Goal: Information Seeking & Learning: Compare options

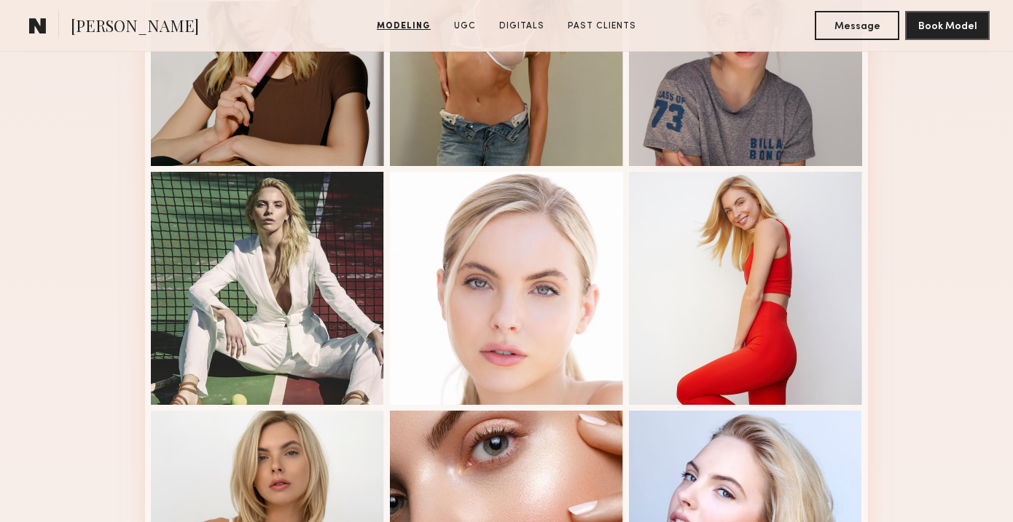
scroll to position [1606, 0]
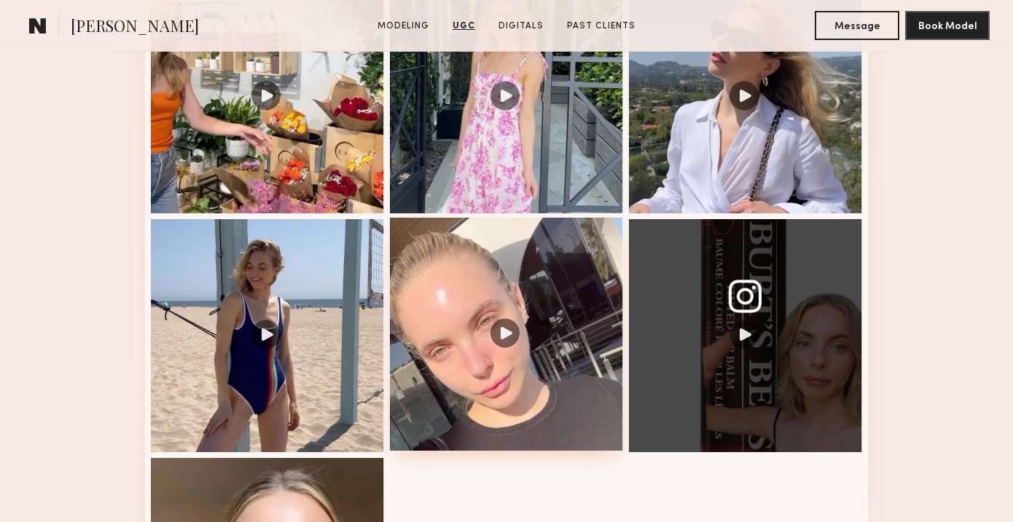
click at [482, 236] on div at bounding box center [506, 334] width 233 height 233
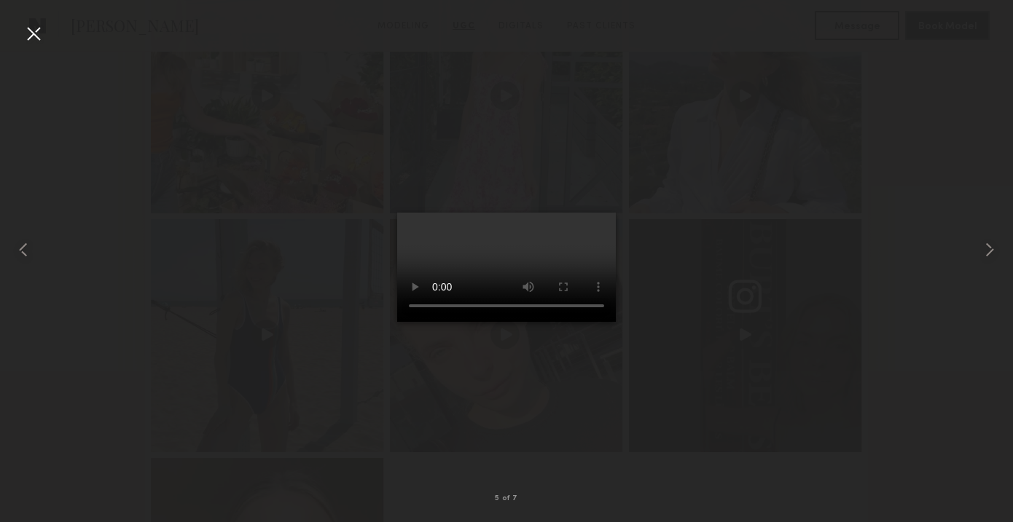
click at [32, 36] on div at bounding box center [33, 33] width 23 height 23
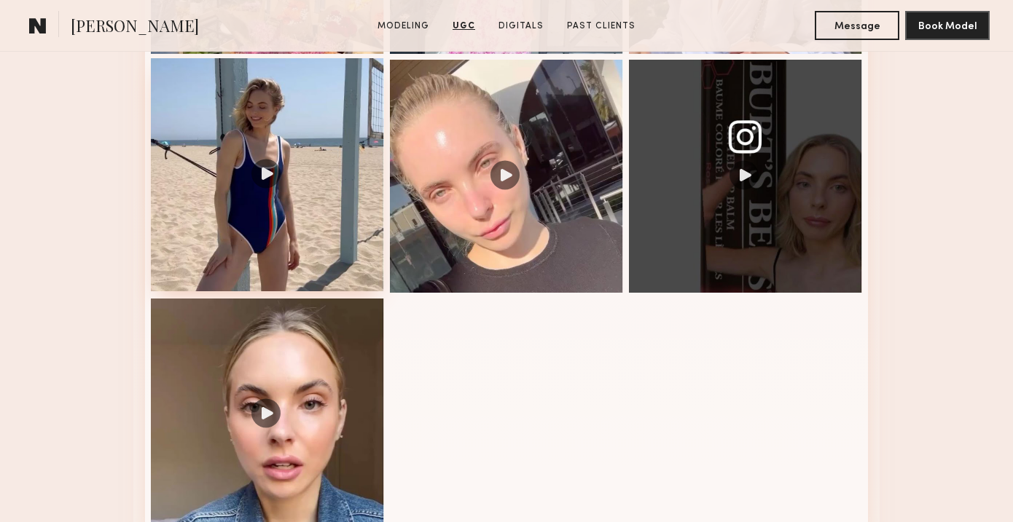
scroll to position [1824, 0]
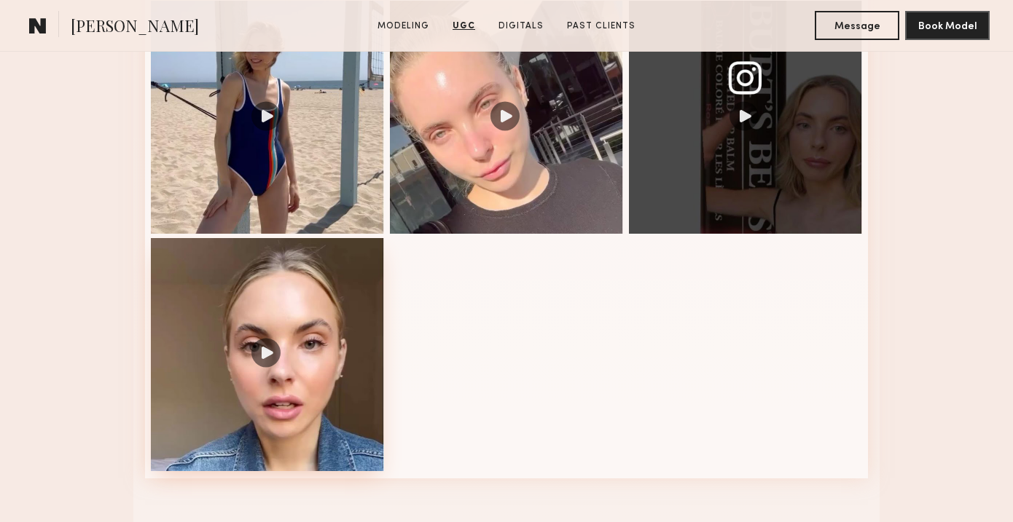
click at [315, 330] on div at bounding box center [267, 354] width 233 height 233
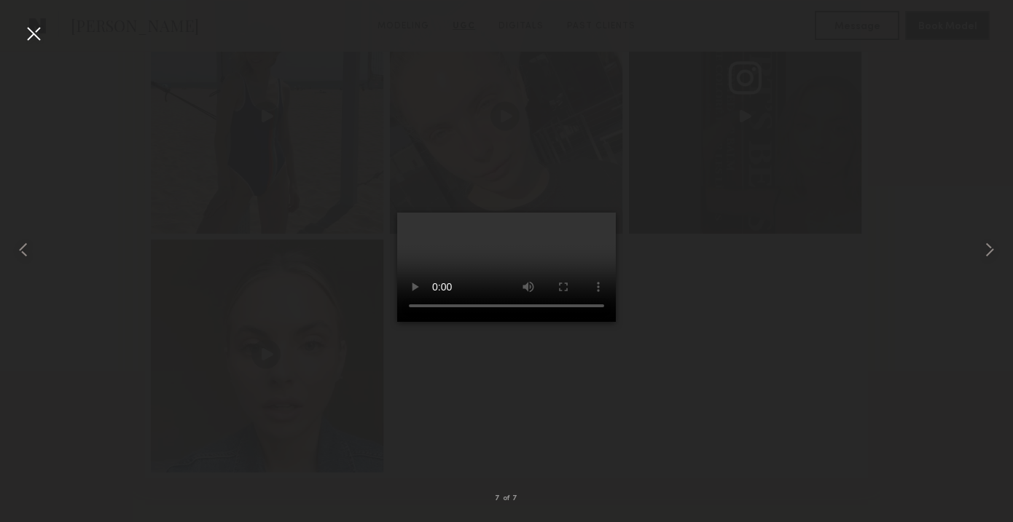
click at [39, 19] on nb-gallery-light "7 of 7" at bounding box center [506, 261] width 1013 height 522
click at [37, 31] on div at bounding box center [33, 33] width 23 height 23
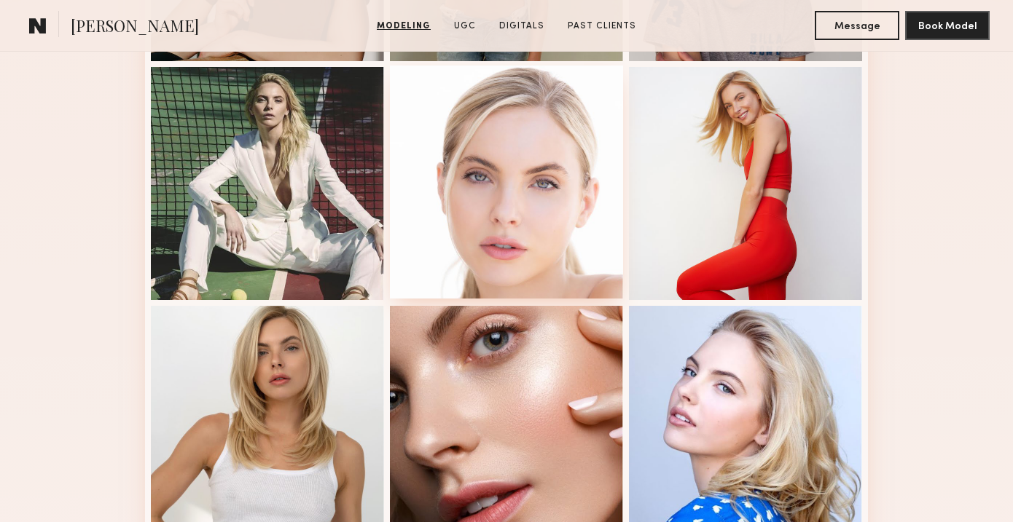
scroll to position [604, 0]
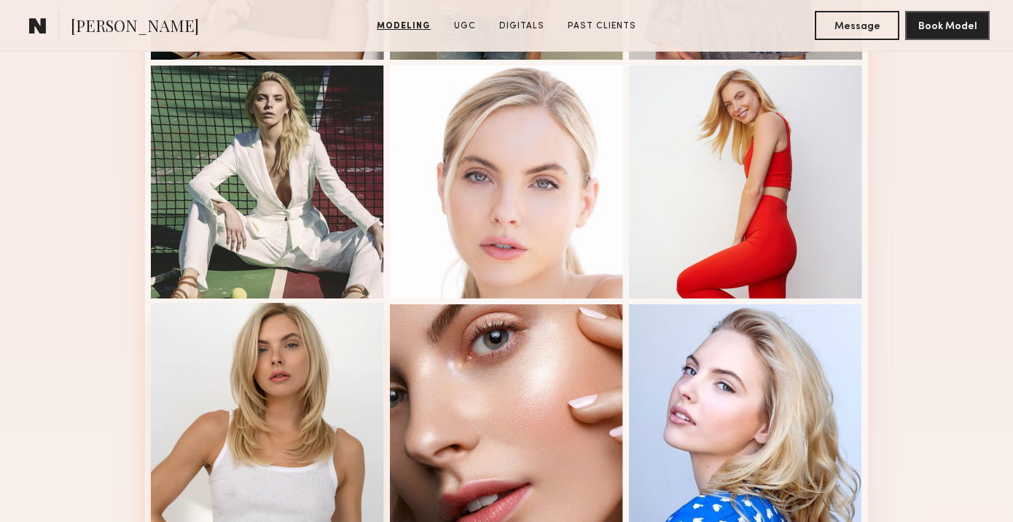
click at [283, 372] on div at bounding box center [267, 419] width 233 height 233
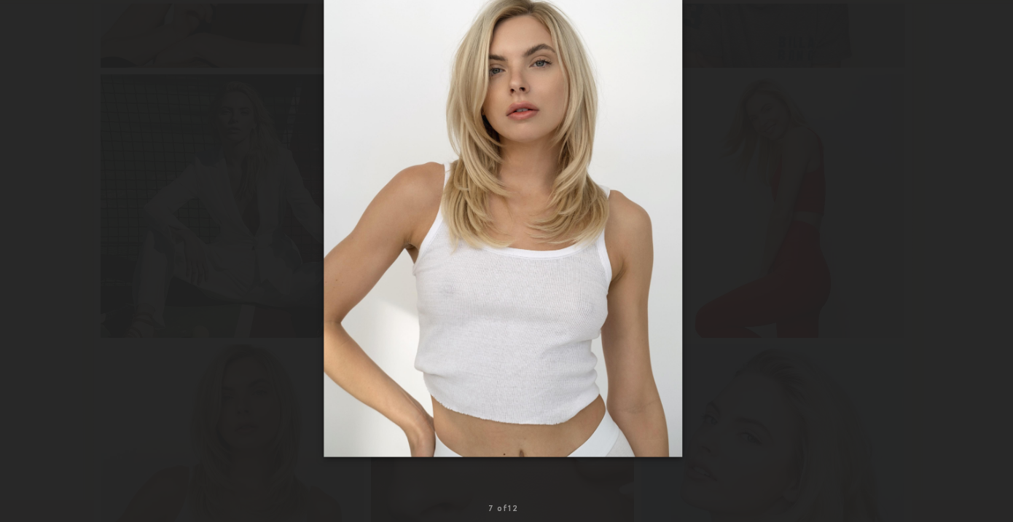
scroll to position [565, 0]
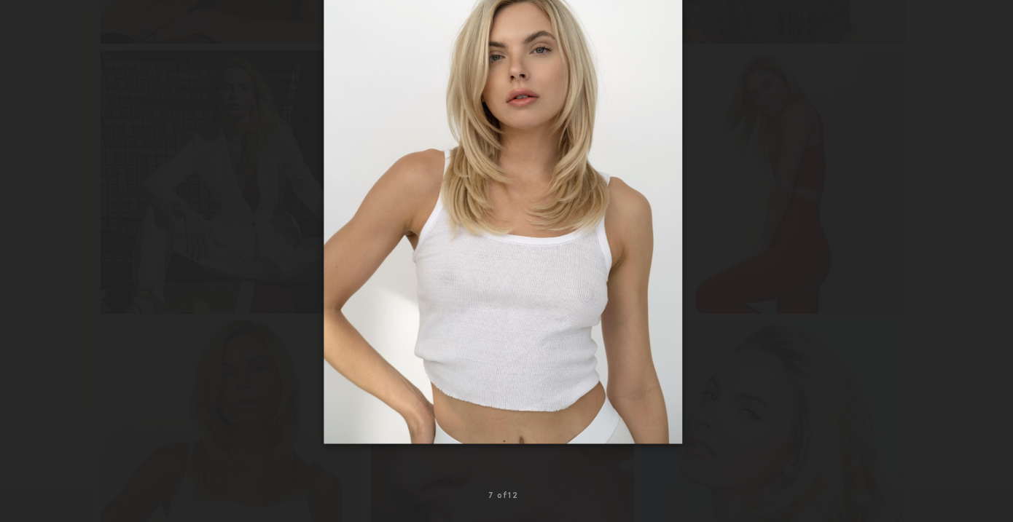
click at [75, 73] on div at bounding box center [506, 249] width 1013 height 452
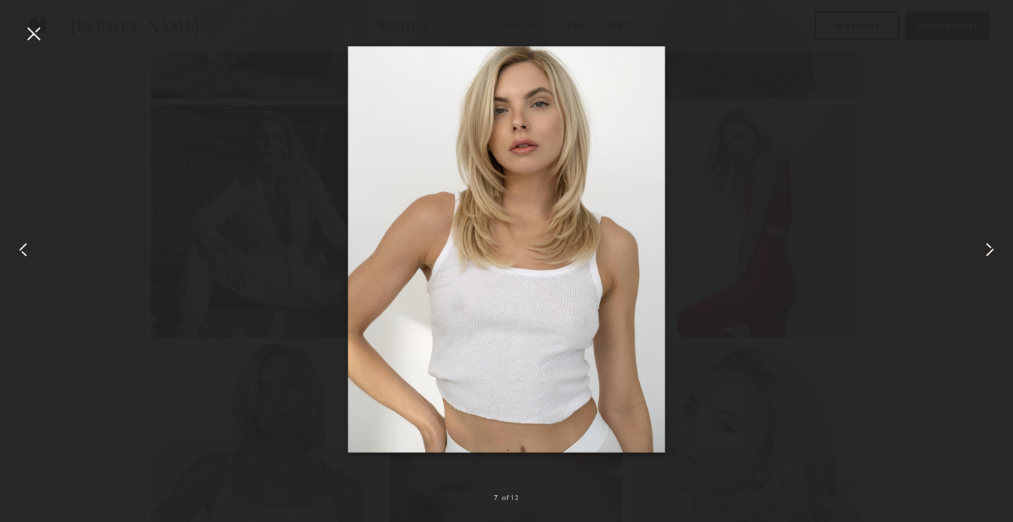
click at [39, 36] on div at bounding box center [33, 33] width 23 height 23
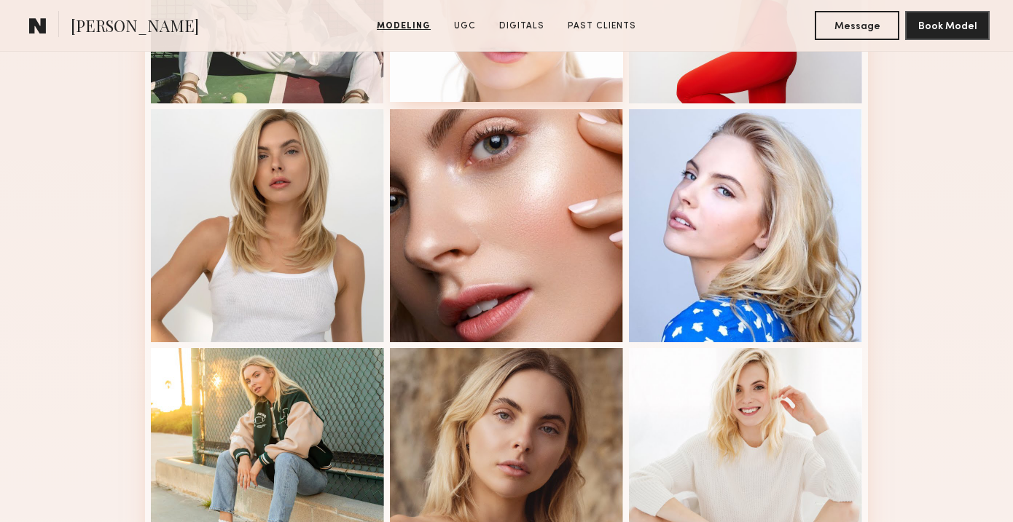
scroll to position [819, 0]
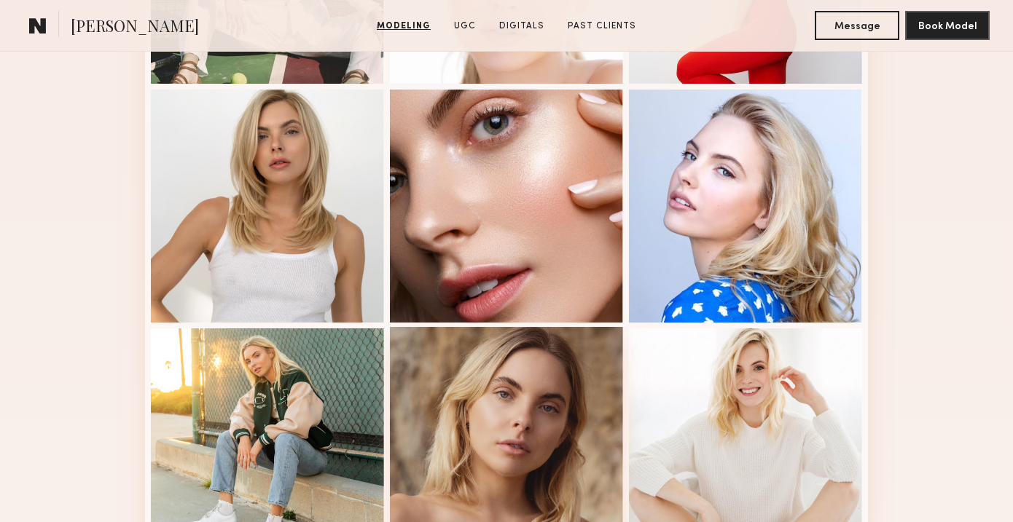
click at [523, 390] on div at bounding box center [506, 443] width 233 height 233
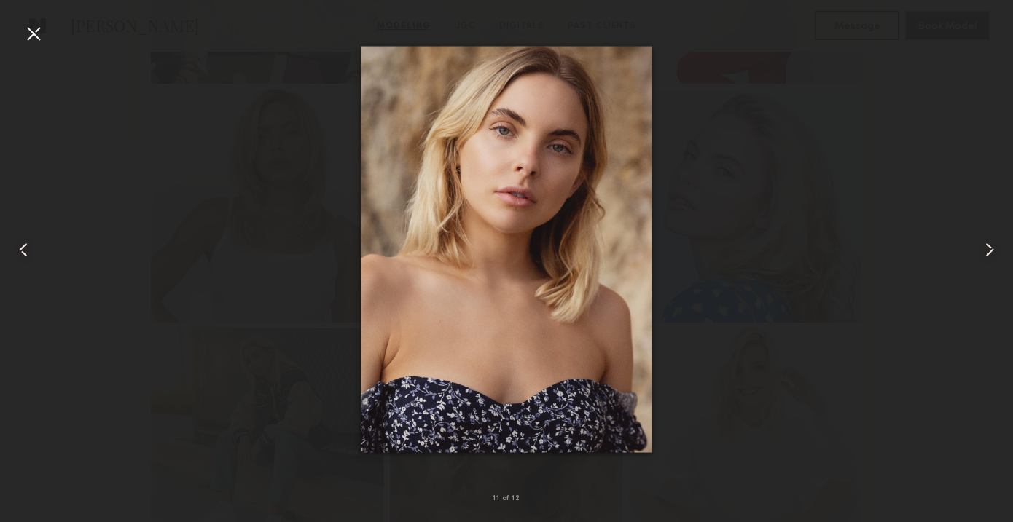
click at [35, 34] on div at bounding box center [33, 33] width 23 height 23
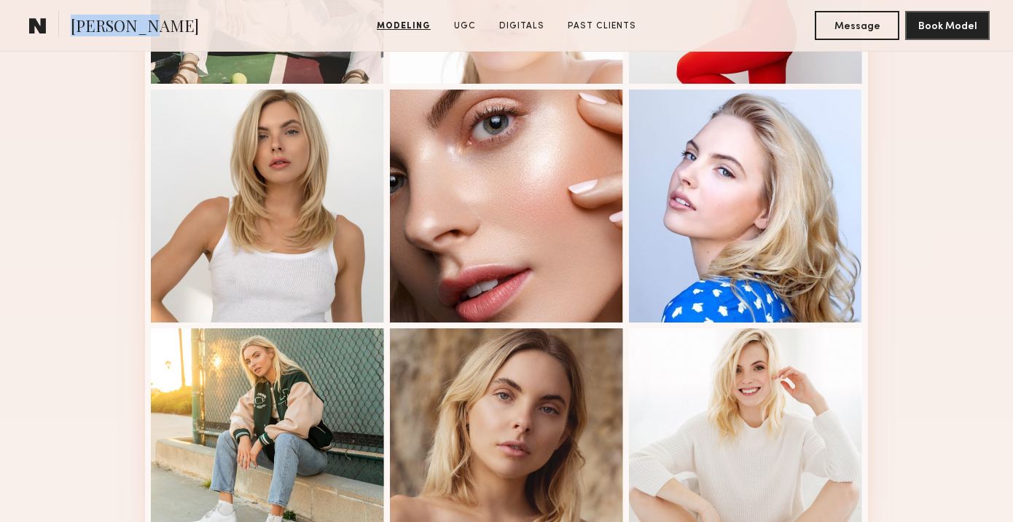
drag, startPoint x: 142, startPoint y: 27, endPoint x: 66, endPoint y: 23, distance: 75.9
click at [66, 23] on section "Katherine N." at bounding box center [145, 25] width 244 height 29
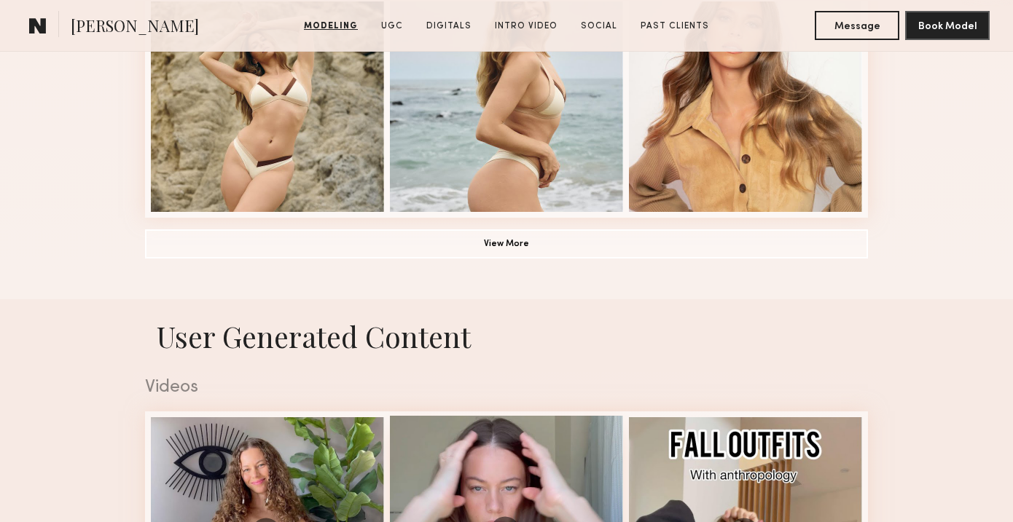
scroll to position [1356, 0]
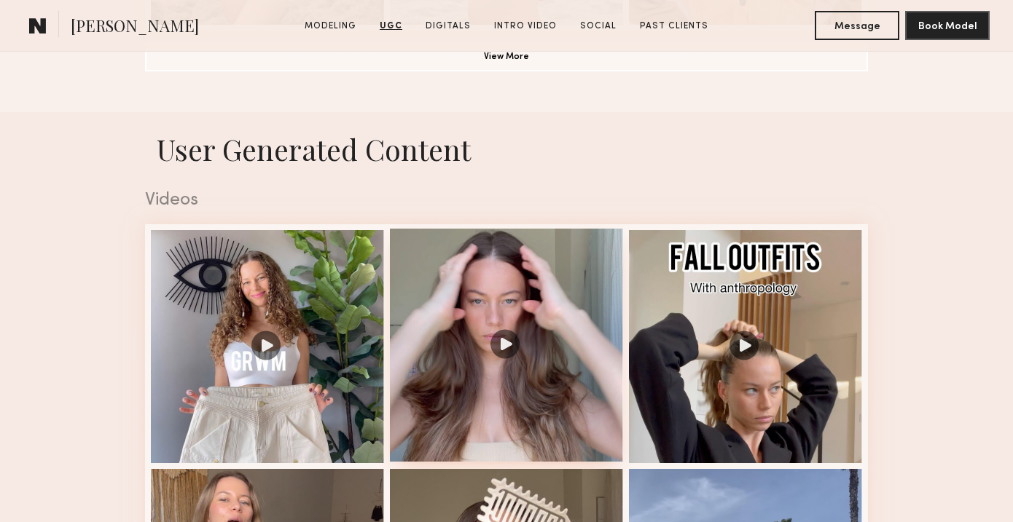
click at [490, 297] on div at bounding box center [506, 345] width 233 height 233
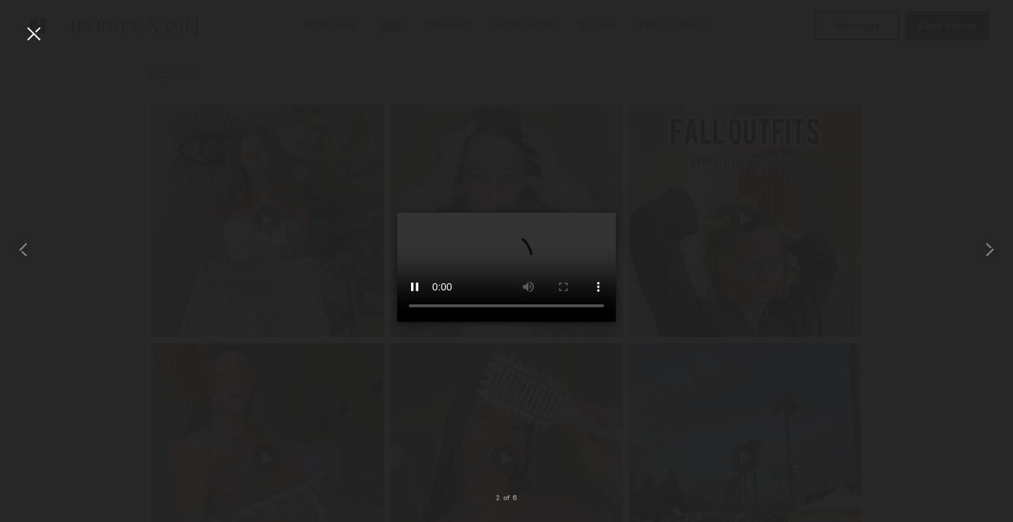
scroll to position [1491, 0]
click at [40, 39] on div at bounding box center [33, 33] width 23 height 23
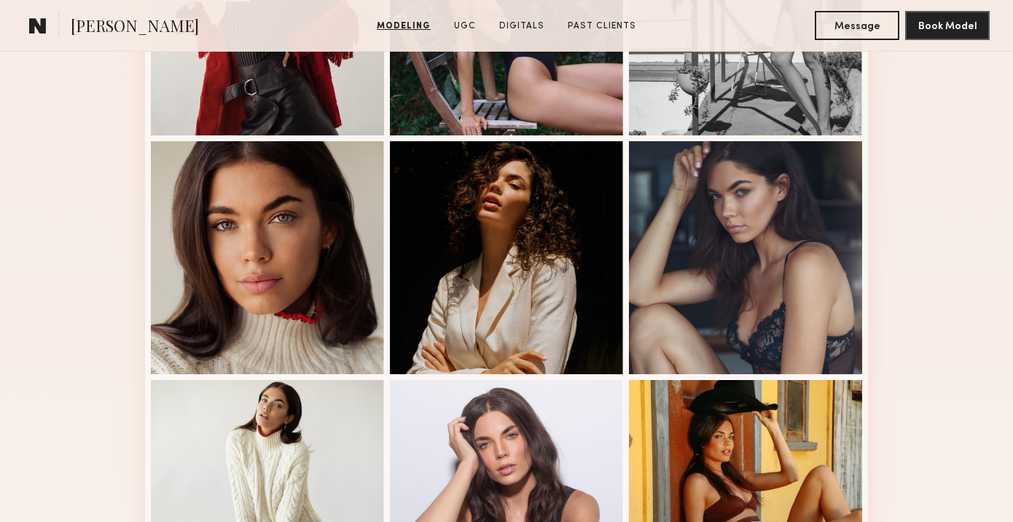
scroll to position [796, 0]
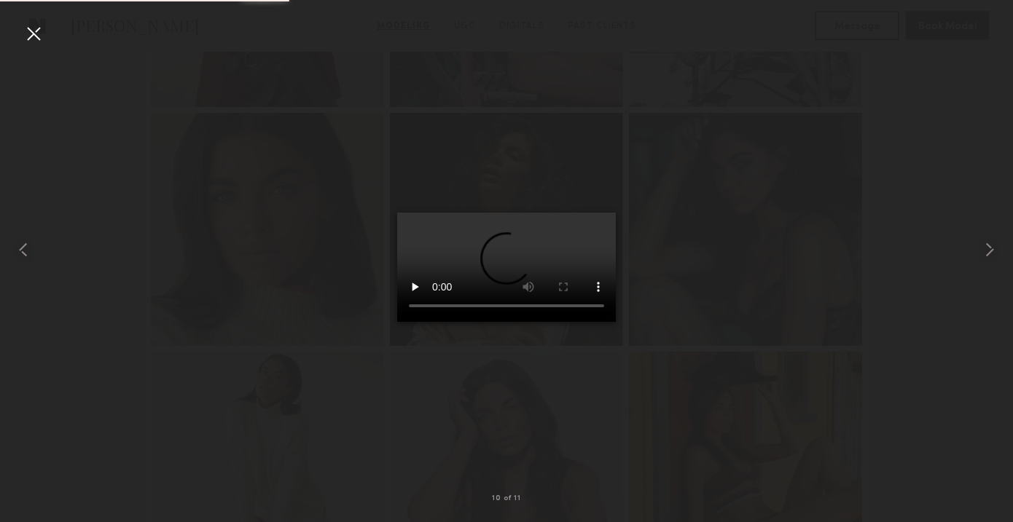
scroll to position [2051, 0]
click at [36, 38] on div at bounding box center [33, 33] width 23 height 23
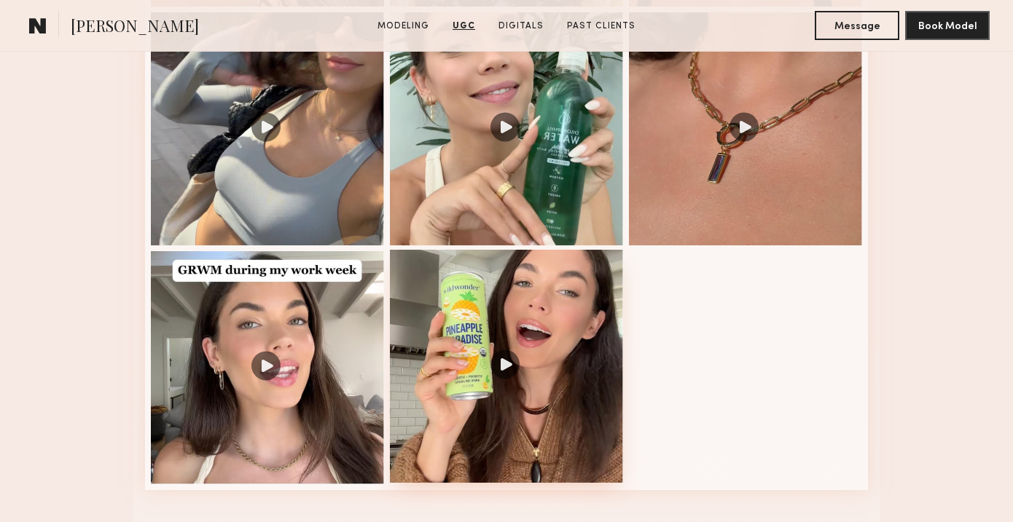
click at [461, 298] on div at bounding box center [506, 366] width 233 height 233
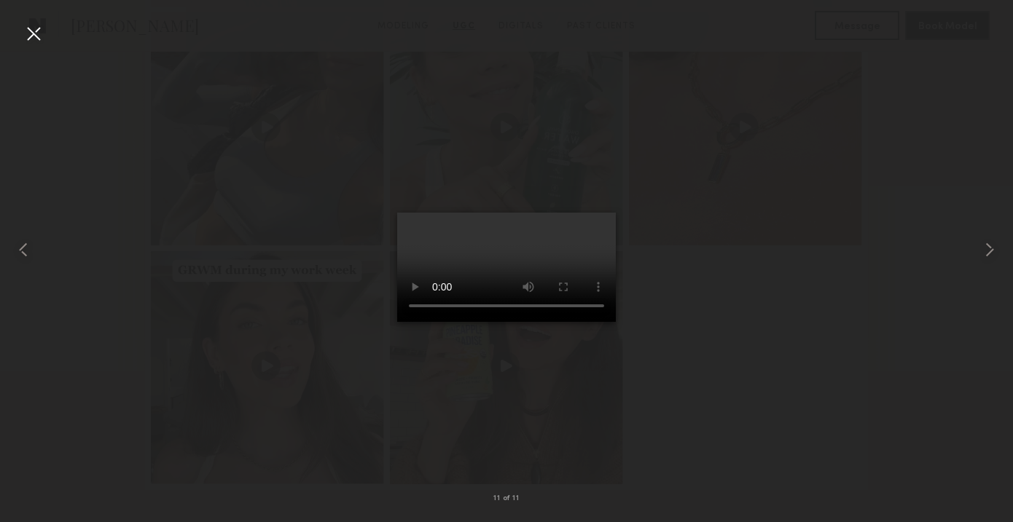
click at [30, 36] on div at bounding box center [33, 33] width 23 height 23
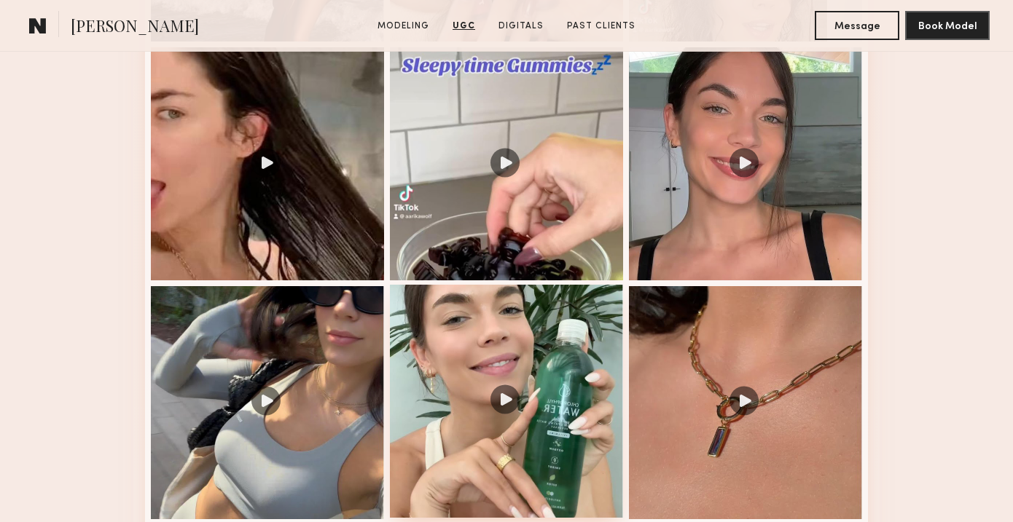
scroll to position [1777, 0]
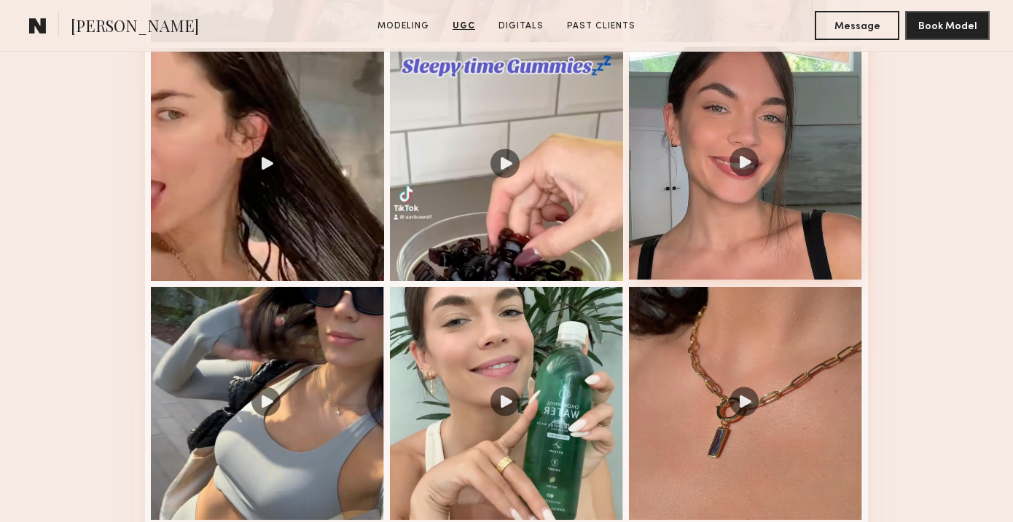
click at [715, 136] on div at bounding box center [745, 163] width 233 height 233
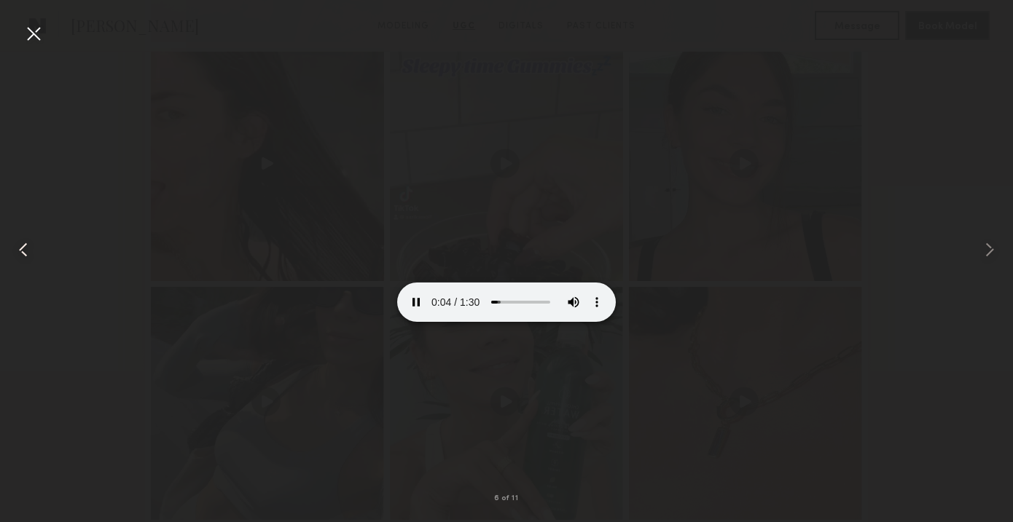
click at [31, 45] on div at bounding box center [20, 249] width 41 height 452
click at [39, 32] on div at bounding box center [33, 33] width 23 height 23
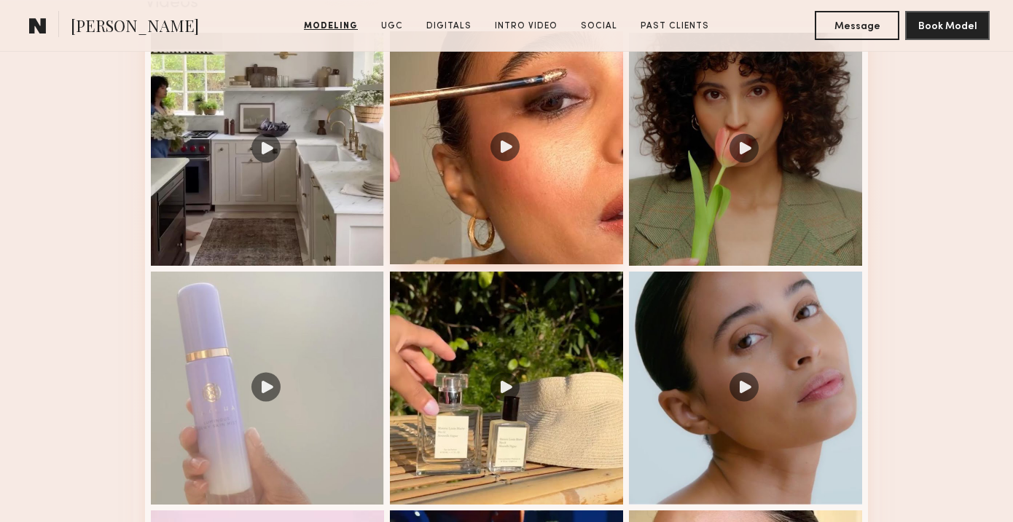
scroll to position [1555, 0]
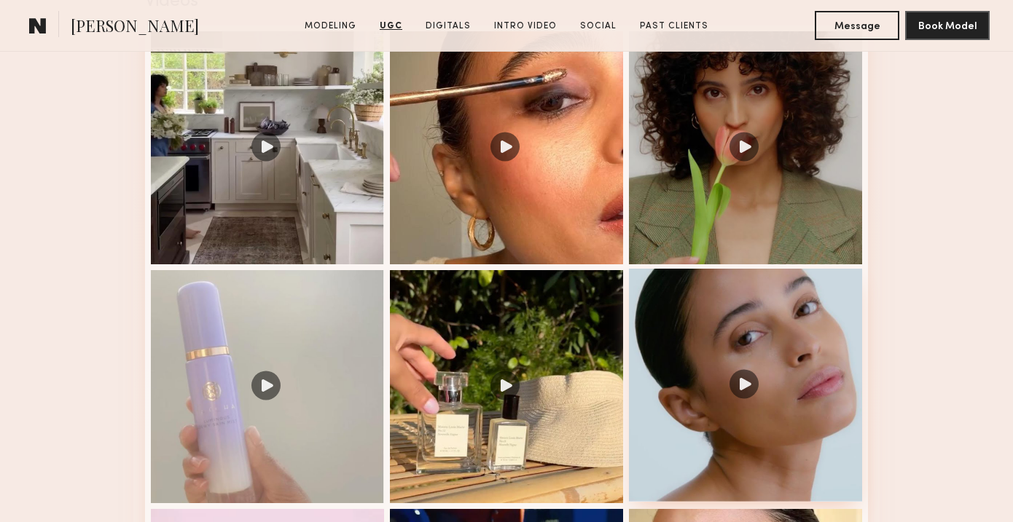
click at [667, 321] on div at bounding box center [745, 385] width 233 height 233
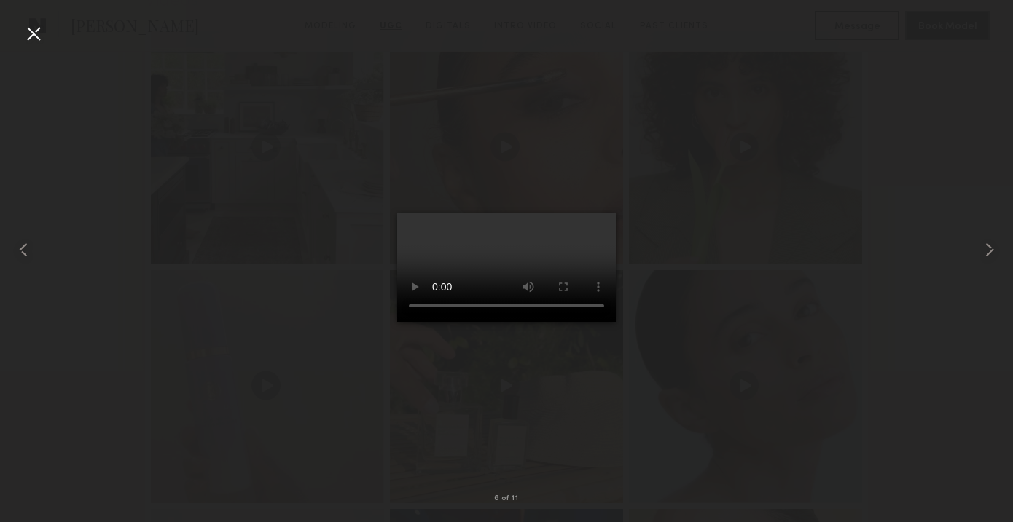
click at [31, 27] on div at bounding box center [33, 33] width 23 height 23
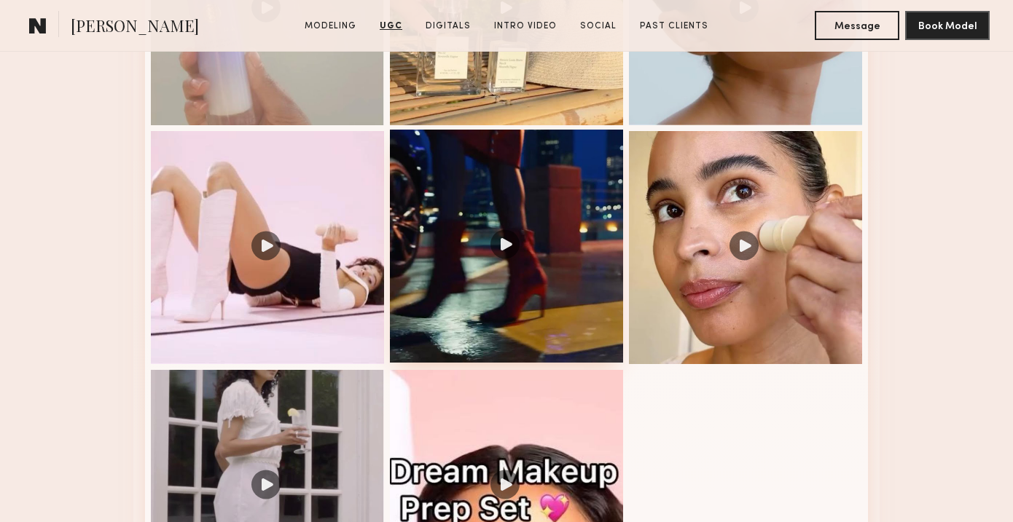
scroll to position [1952, 0]
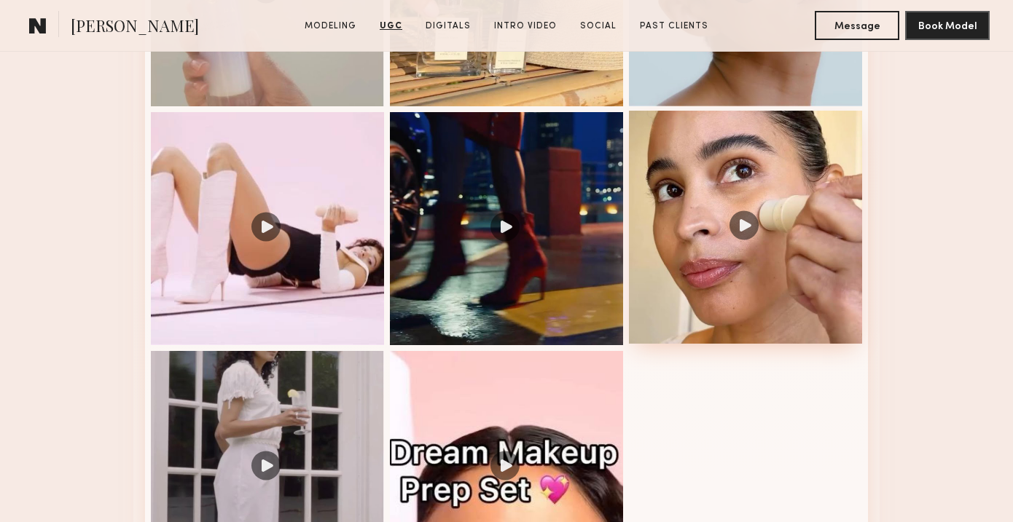
click at [726, 198] on div at bounding box center [745, 227] width 233 height 233
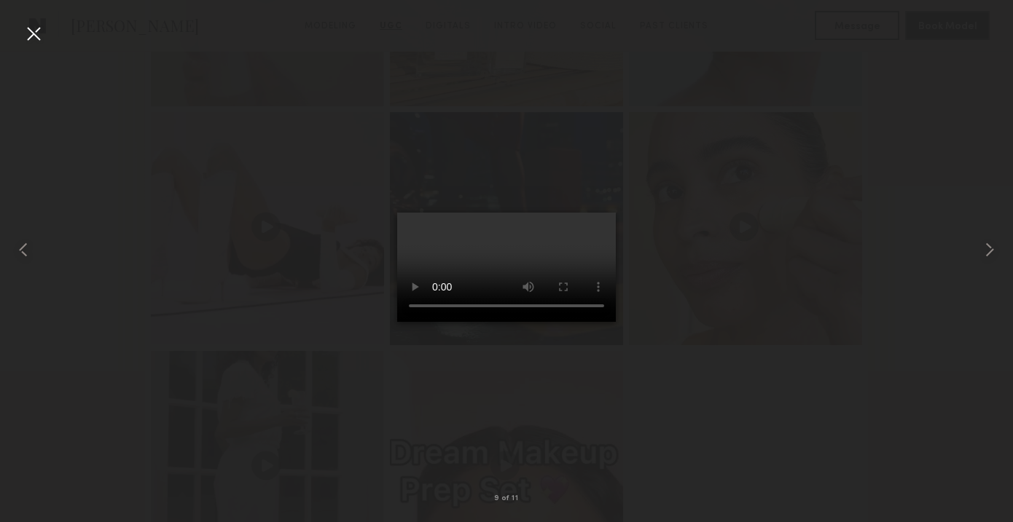
click at [34, 38] on div at bounding box center [33, 33] width 23 height 23
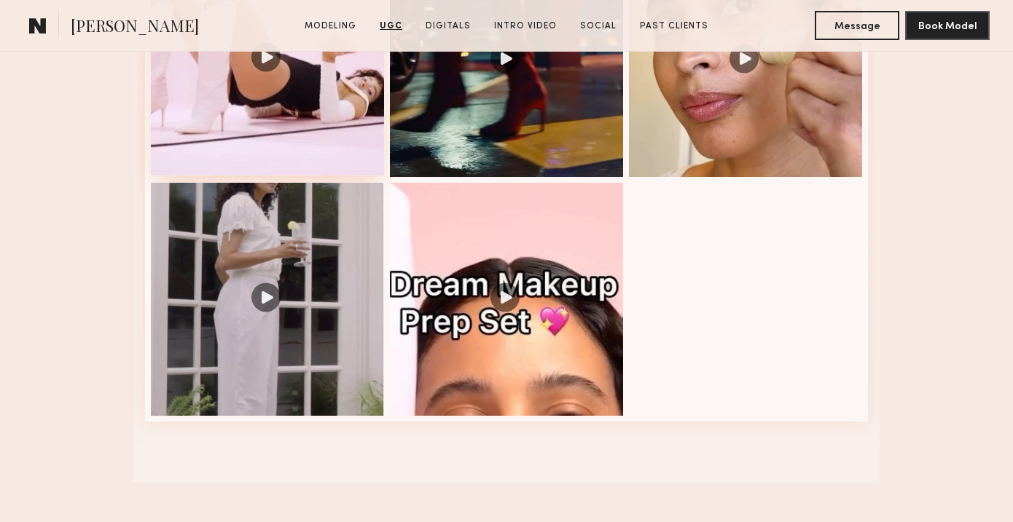
scroll to position [2093, 0]
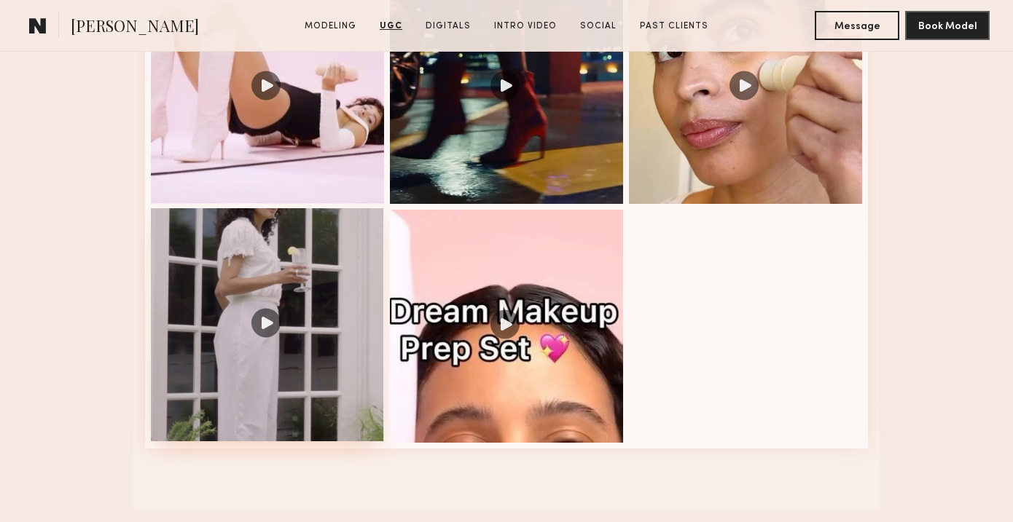
click at [303, 259] on div at bounding box center [267, 324] width 233 height 233
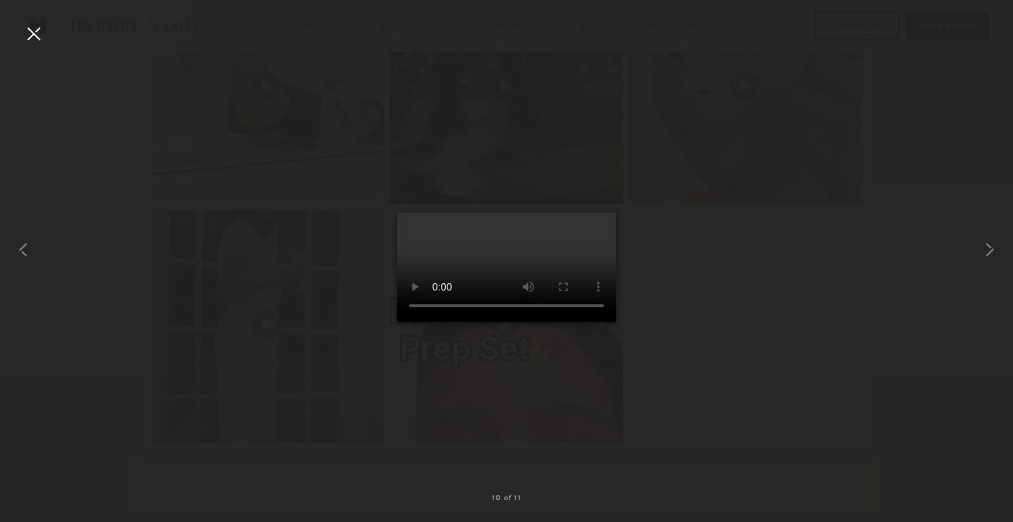
click at [37, 37] on div at bounding box center [33, 33] width 23 height 23
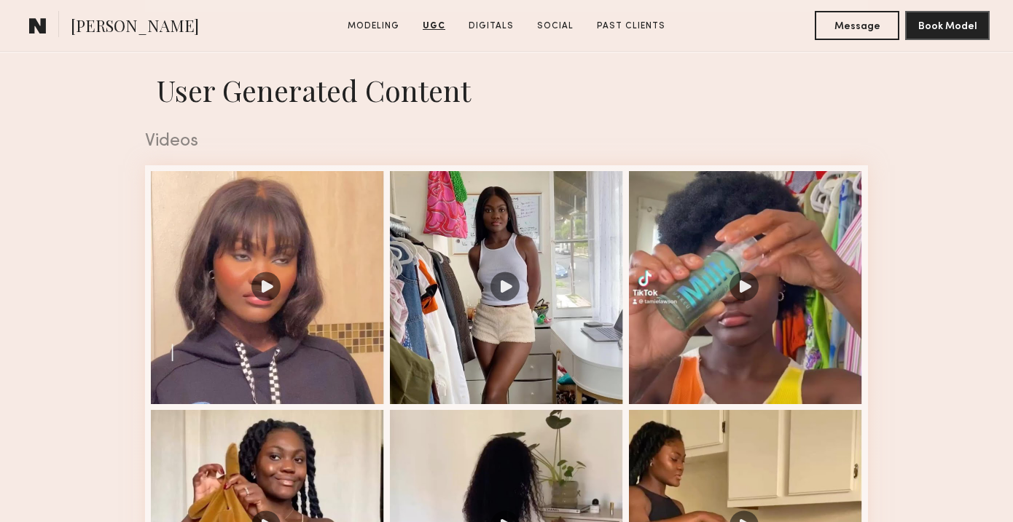
scroll to position [1438, 0]
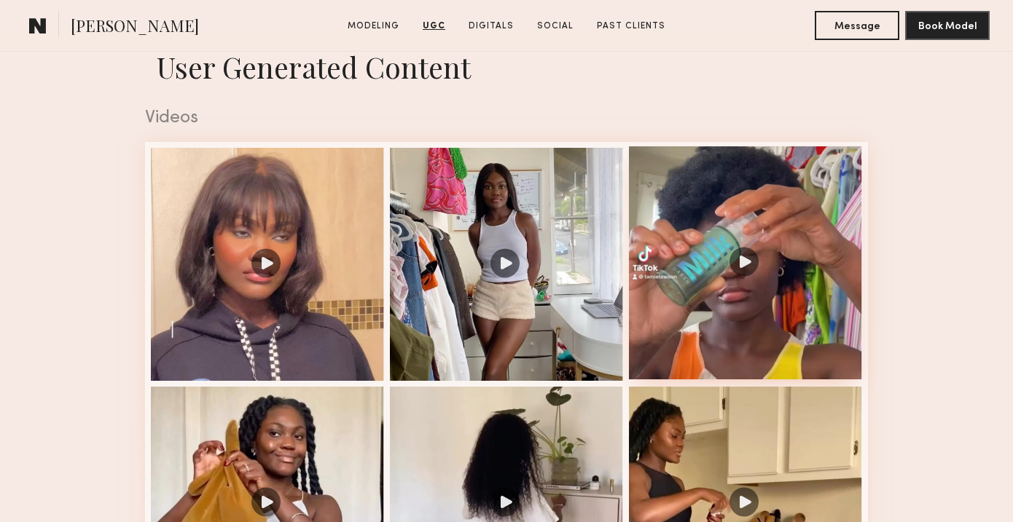
click at [710, 219] on div at bounding box center [745, 262] width 233 height 233
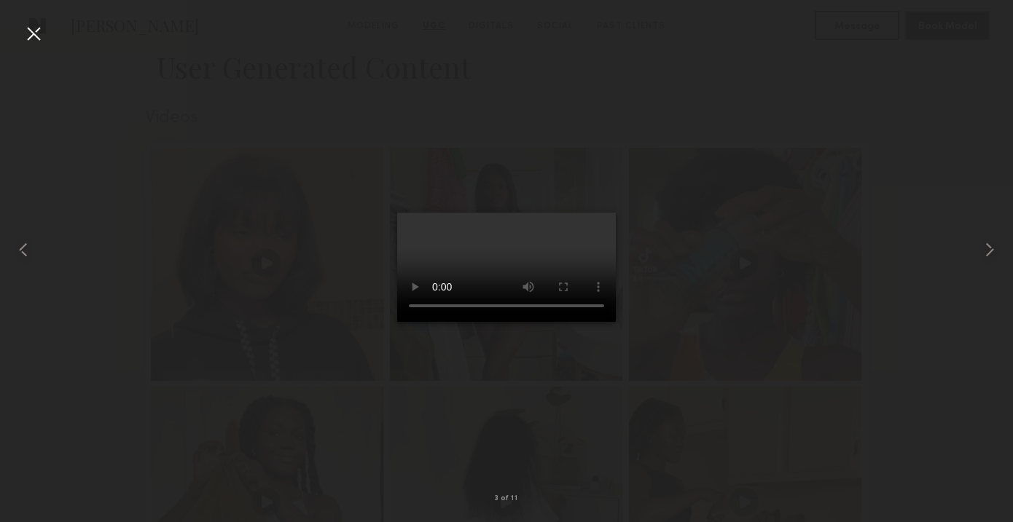
click at [36, 35] on div at bounding box center [33, 33] width 23 height 23
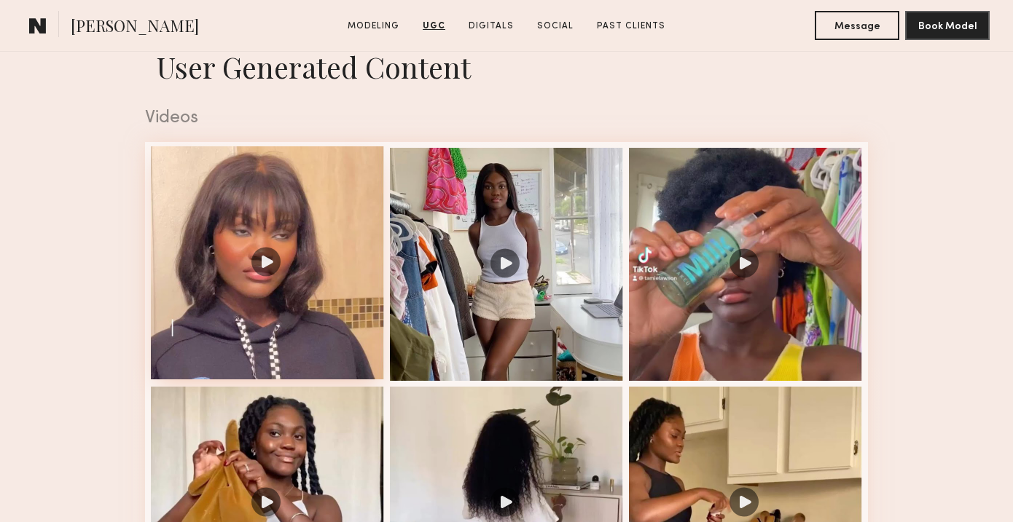
click at [246, 326] on div at bounding box center [267, 262] width 233 height 233
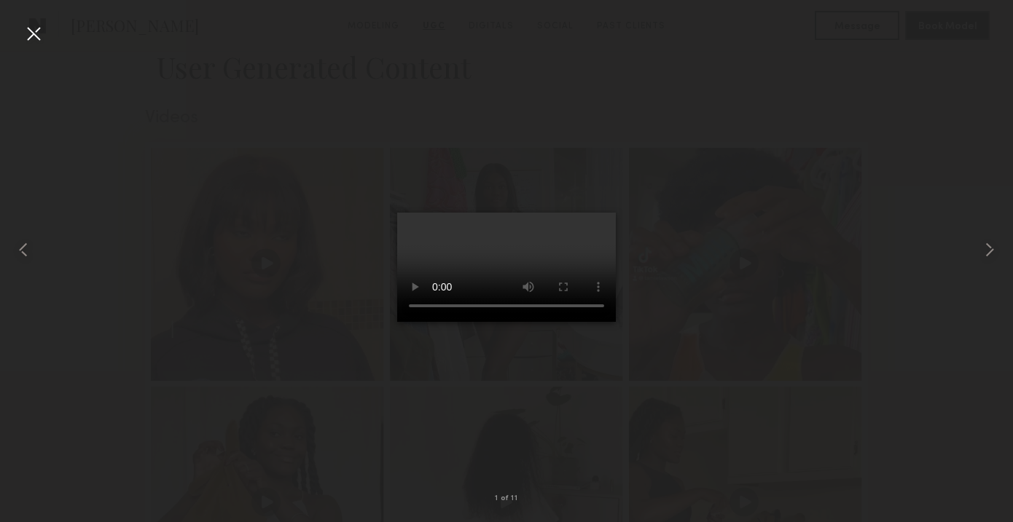
click at [36, 39] on div at bounding box center [33, 33] width 23 height 23
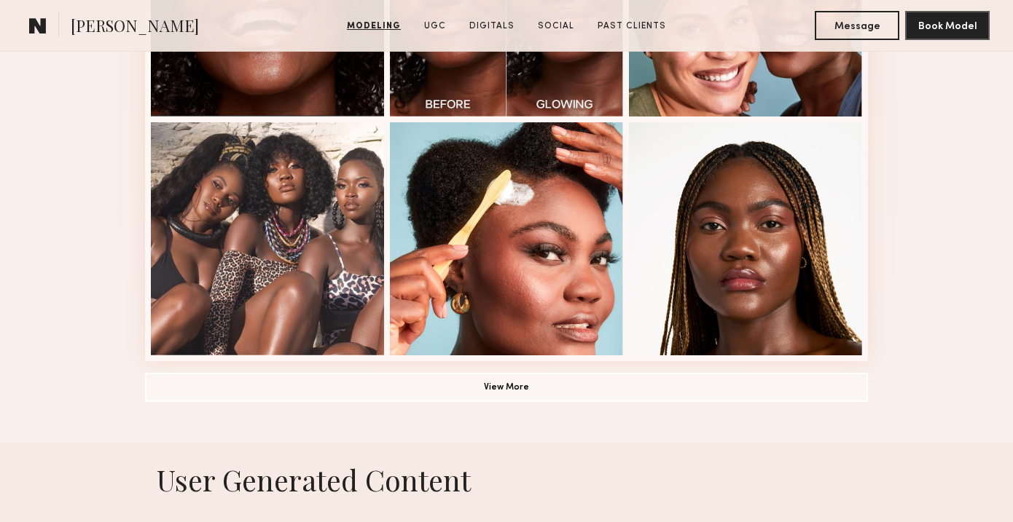
scroll to position [1027, 0]
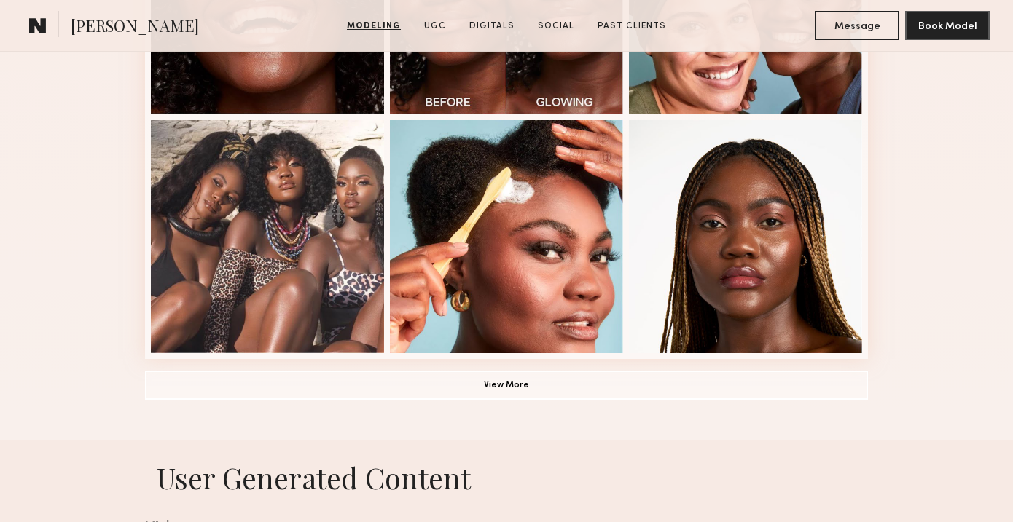
click at [456, 374] on button "View More" at bounding box center [506, 384] width 723 height 29
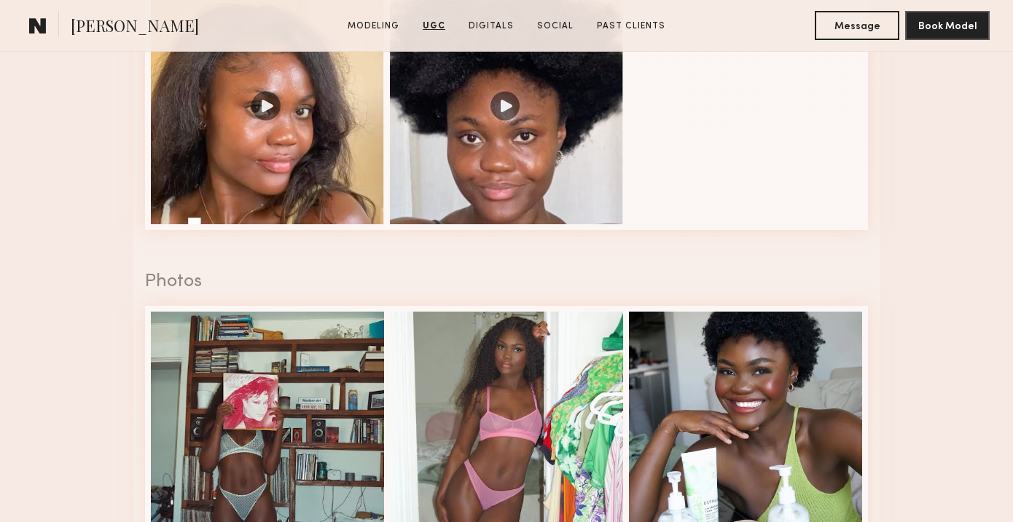
scroll to position [3321, 0]
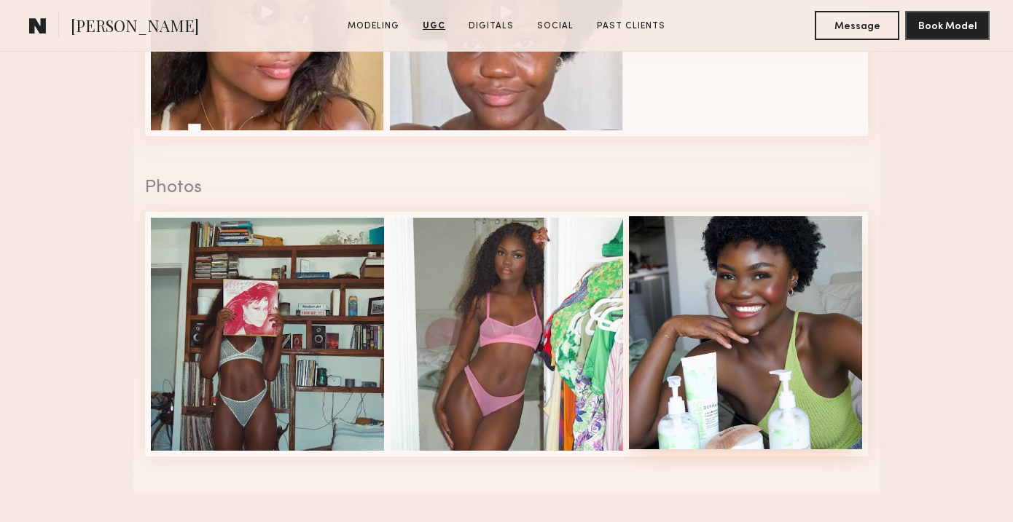
click at [730, 302] on div at bounding box center [745, 332] width 233 height 233
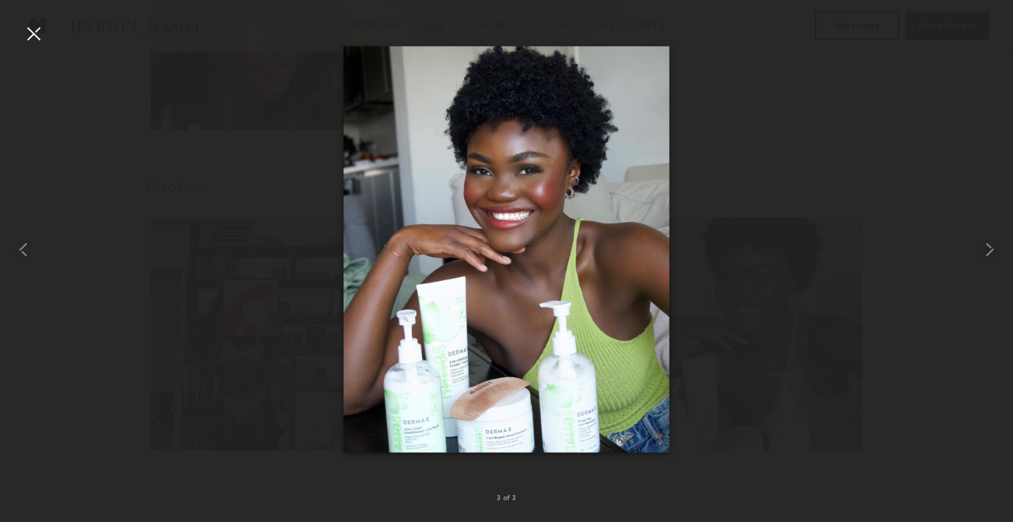
click at [31, 39] on div at bounding box center [33, 33] width 23 height 23
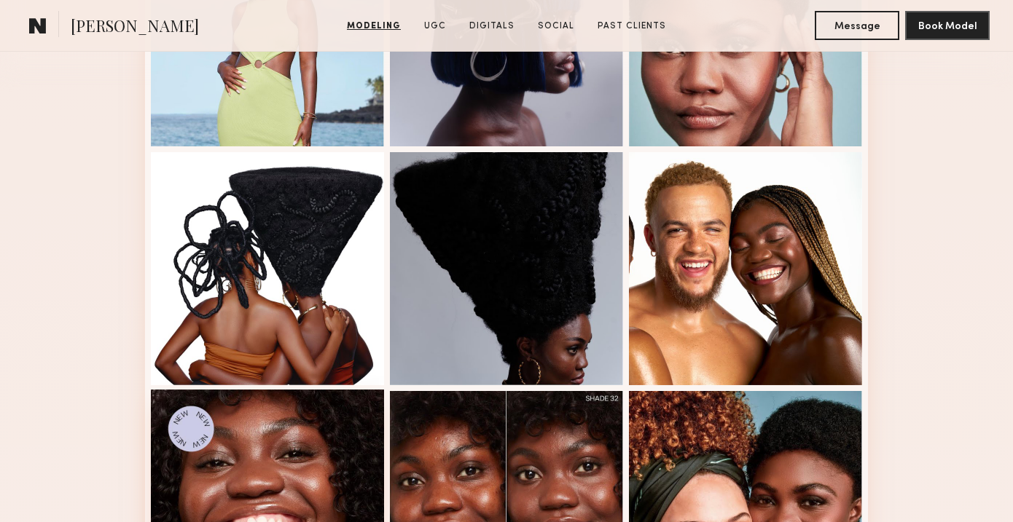
scroll to position [307, 0]
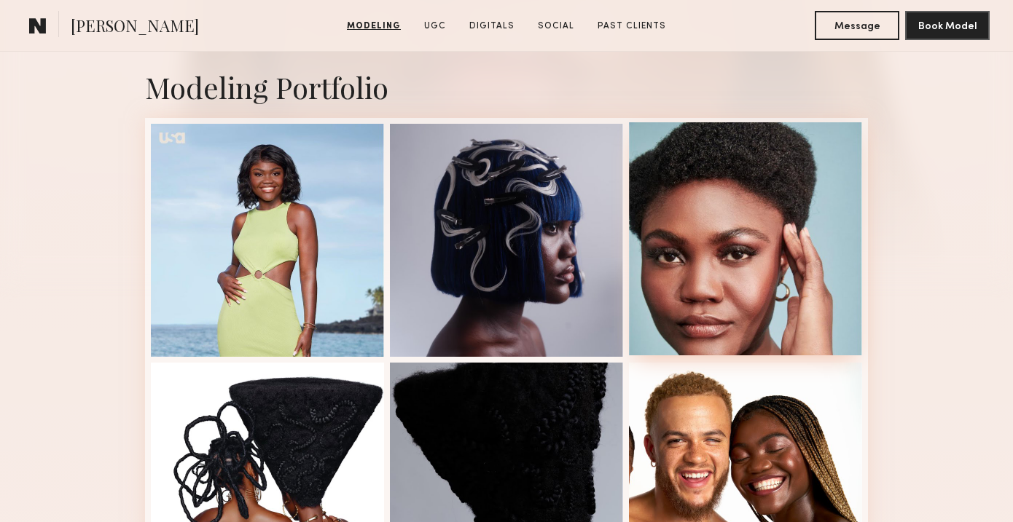
click at [736, 229] on div at bounding box center [745, 238] width 233 height 233
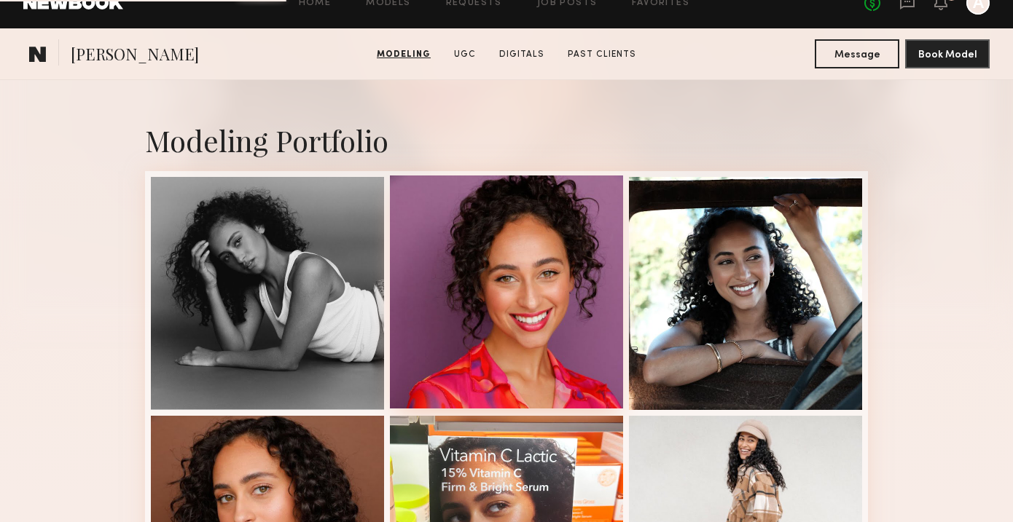
scroll to position [1528, 0]
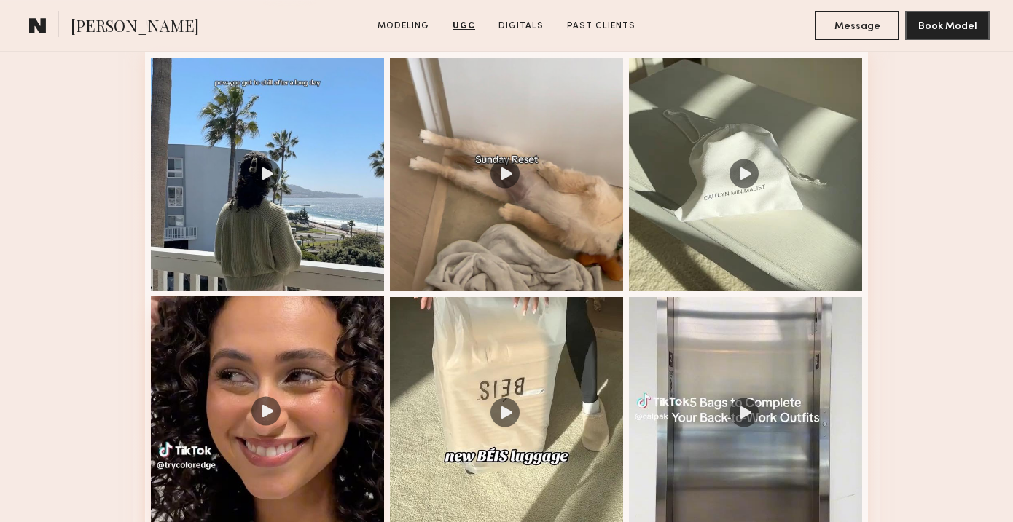
click at [275, 326] on div at bounding box center [267, 412] width 233 height 233
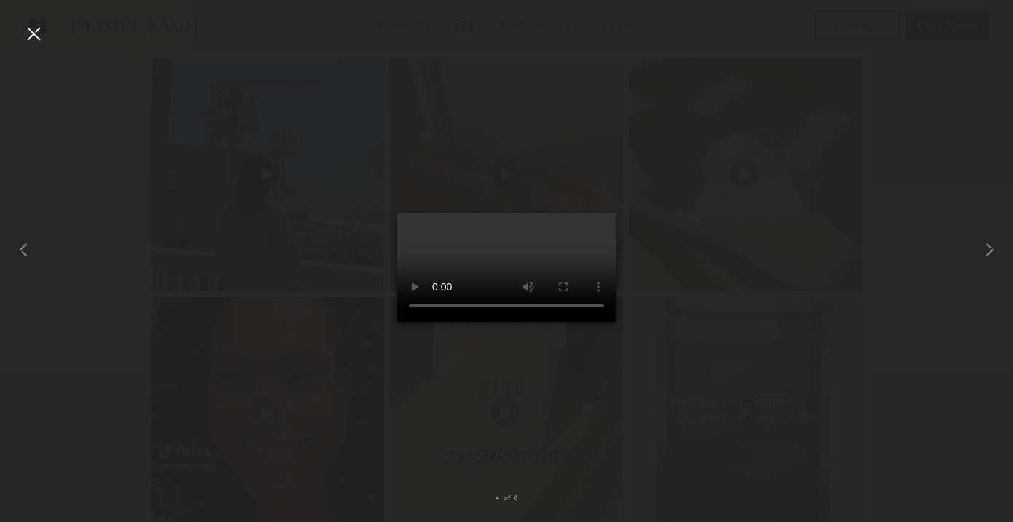
click at [34, 36] on div at bounding box center [33, 33] width 23 height 23
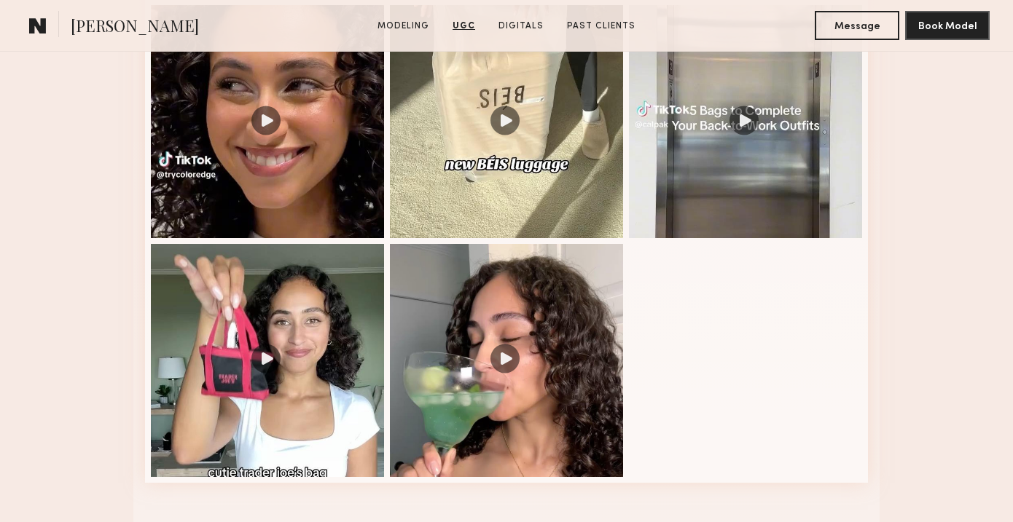
scroll to position [1822, 0]
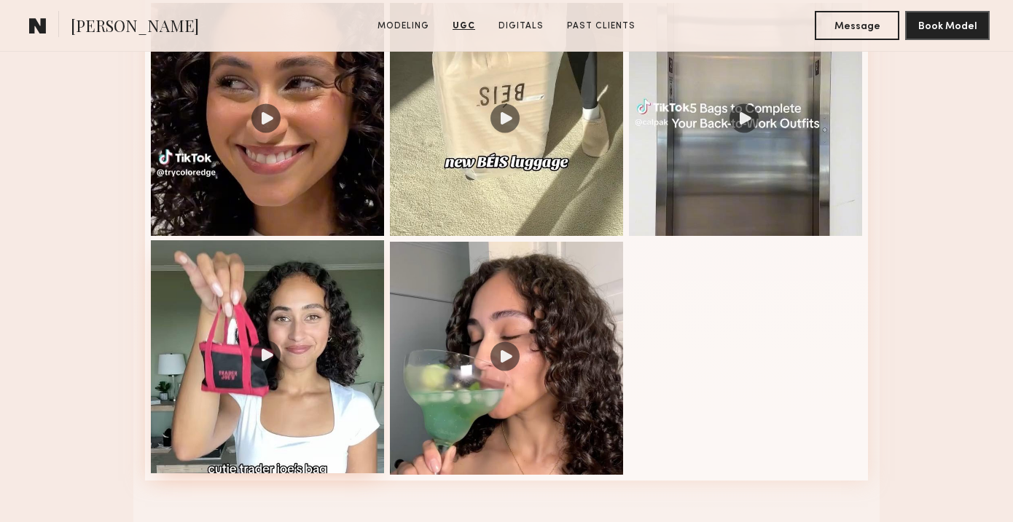
click at [283, 249] on div at bounding box center [267, 356] width 233 height 233
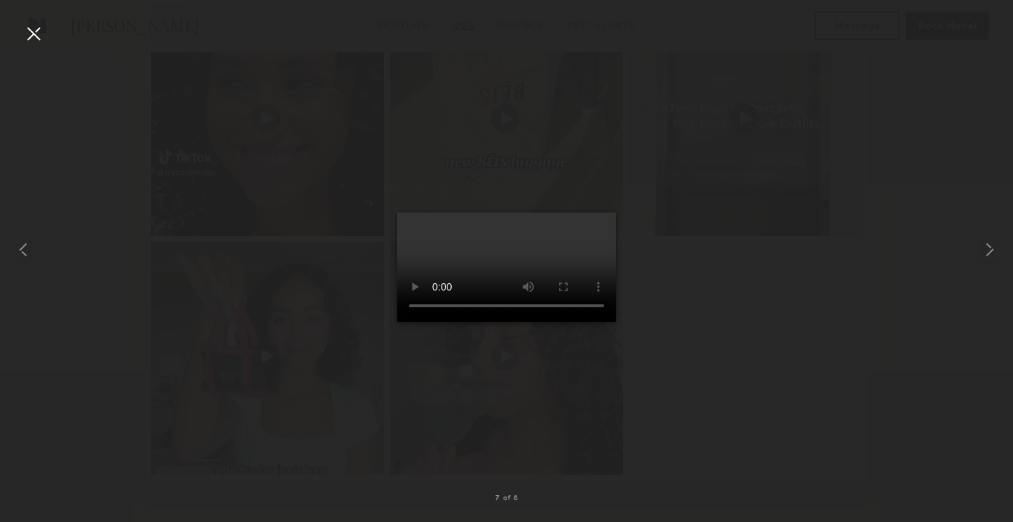
click at [39, 39] on div at bounding box center [33, 33] width 23 height 23
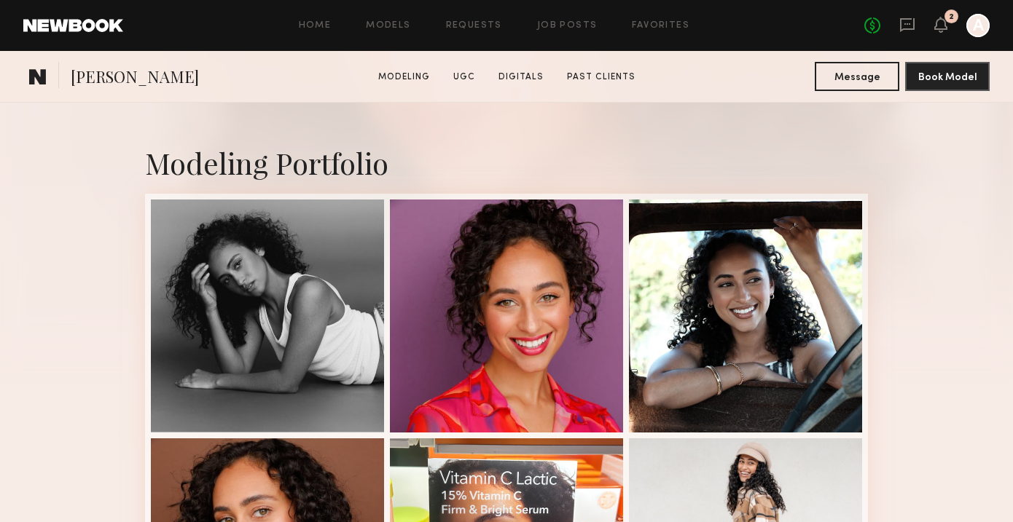
scroll to position [384, 0]
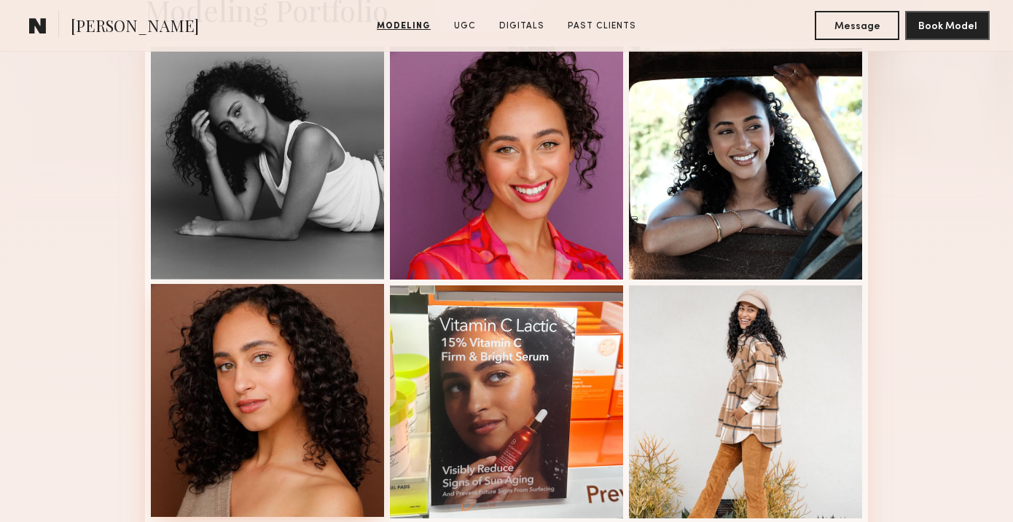
click at [230, 397] on div at bounding box center [267, 400] width 233 height 233
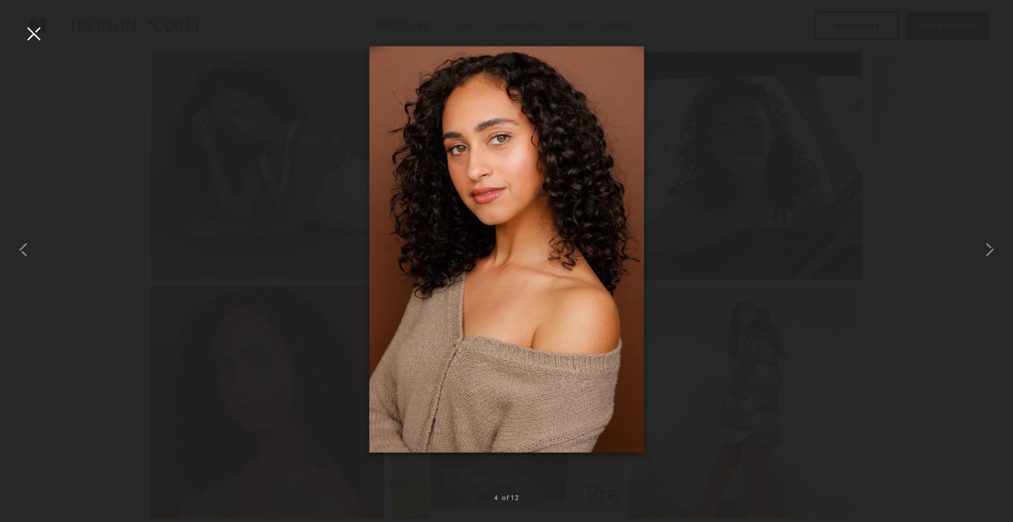
click at [35, 36] on div at bounding box center [33, 33] width 23 height 23
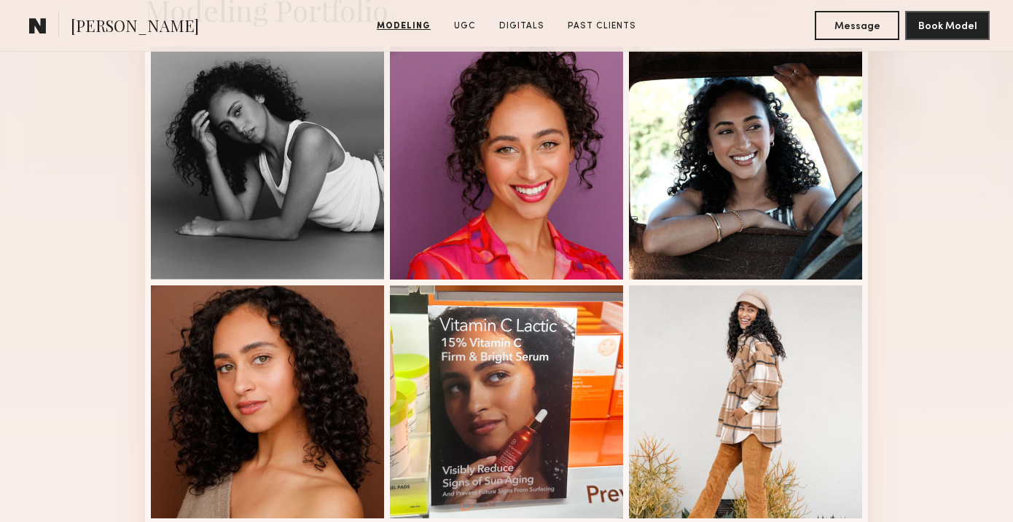
scroll to position [0, 0]
